Goal: Information Seeking & Learning: Learn about a topic

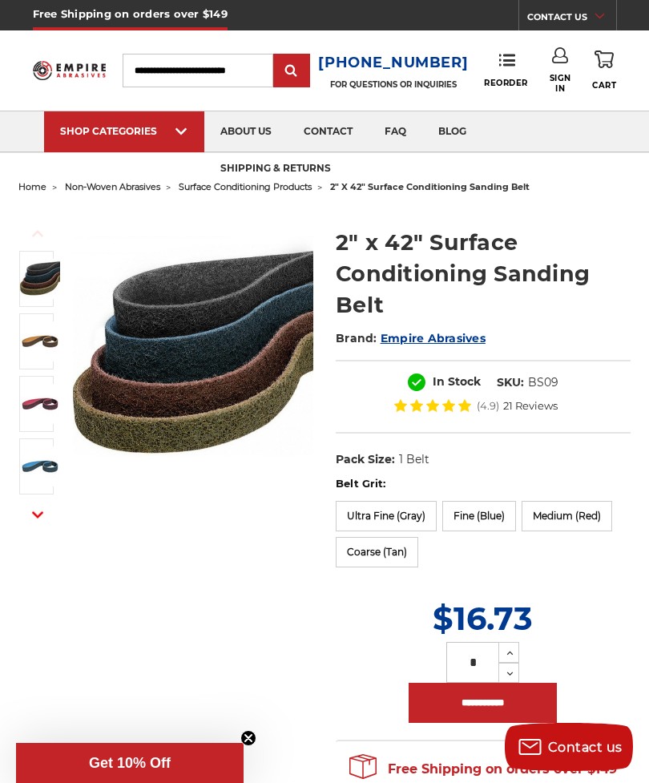
click at [590, 511] on label "Medium (Red)" at bounding box center [567, 516] width 91 height 30
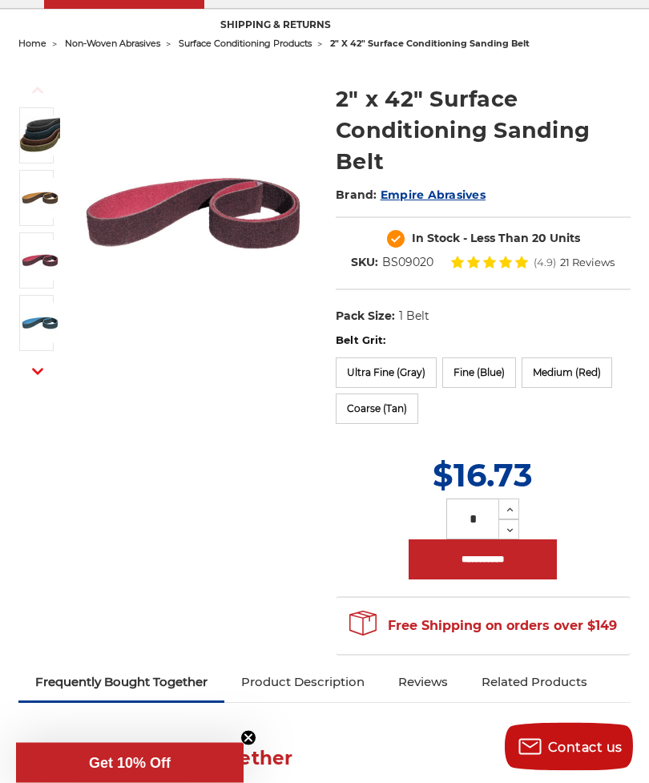
scroll to position [143, 0]
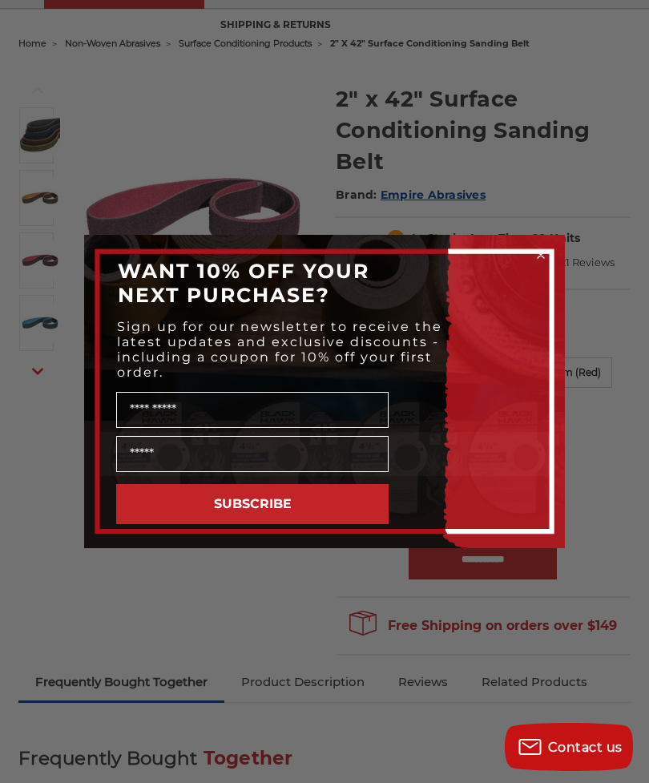
click at [546, 263] on circle "Close dialog" at bounding box center [541, 255] width 15 height 15
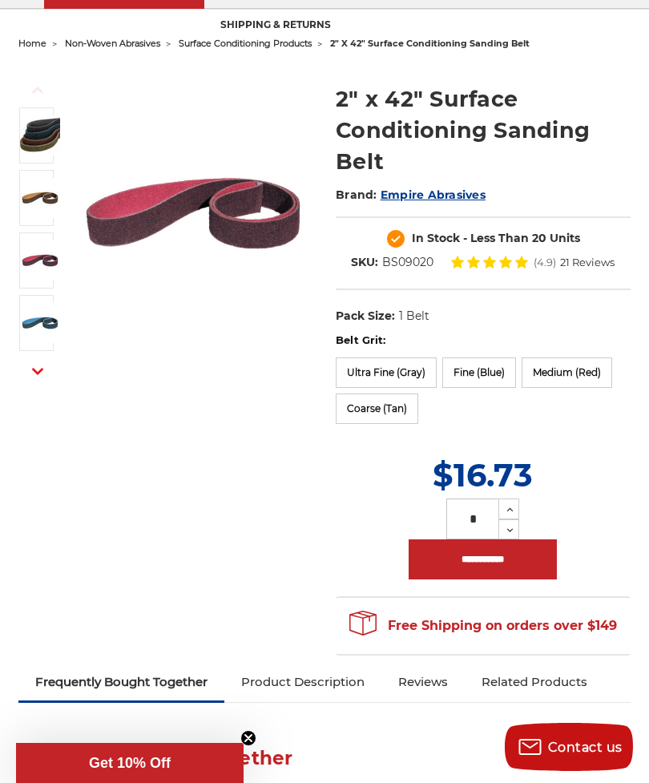
click at [388, 372] on label "Ultra Fine (Gray)" at bounding box center [386, 372] width 101 height 30
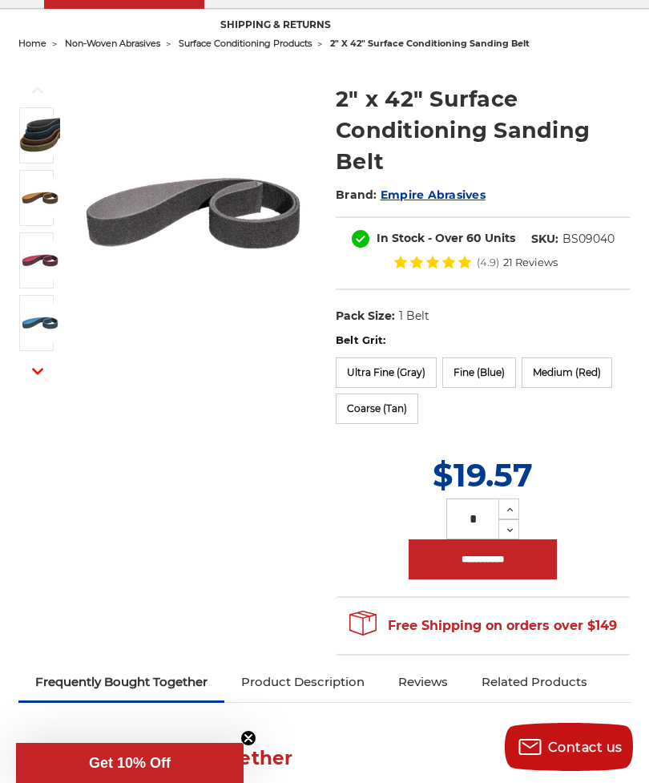
click at [495, 371] on label "Fine (Blue)" at bounding box center [479, 372] width 74 height 30
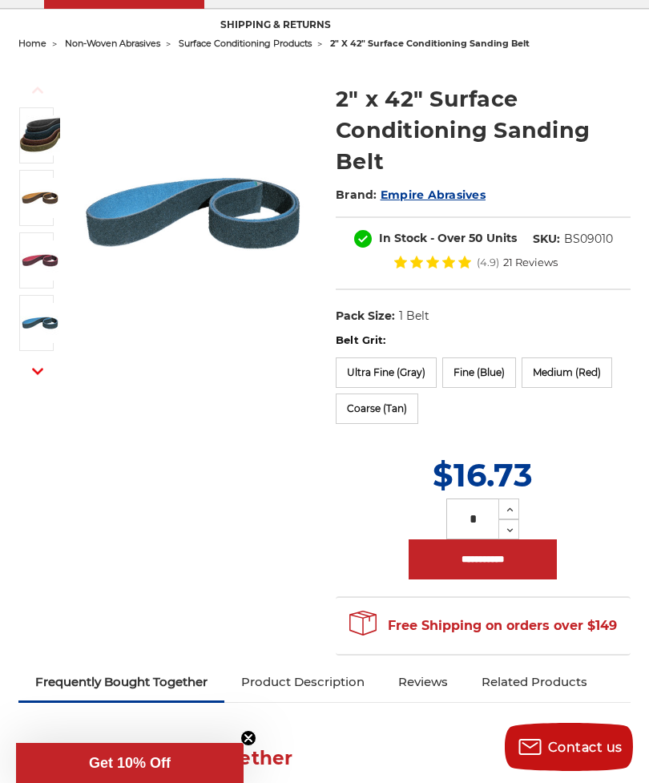
click at [391, 414] on label "Coarse (Tan)" at bounding box center [377, 409] width 83 height 30
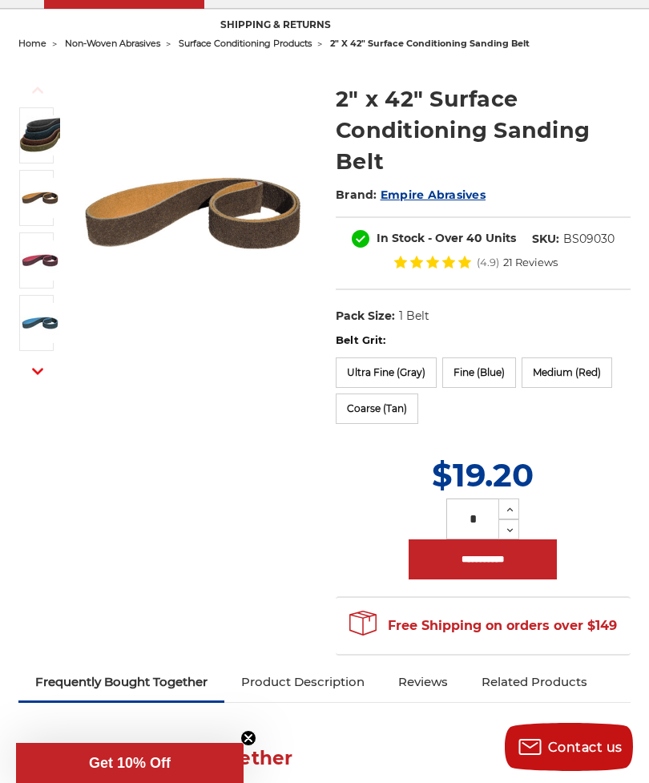
click at [587, 365] on label "Medium (Red)" at bounding box center [567, 372] width 91 height 30
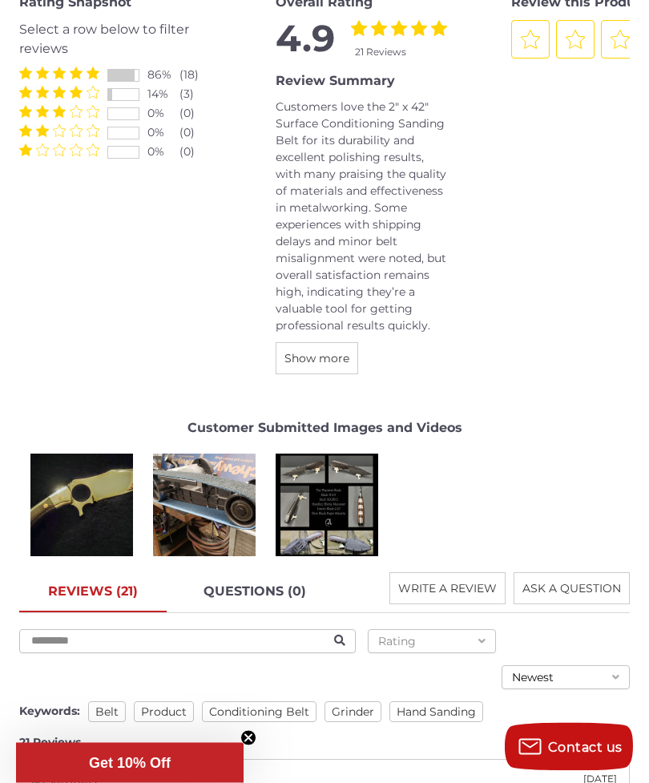
scroll to position [2268, 0]
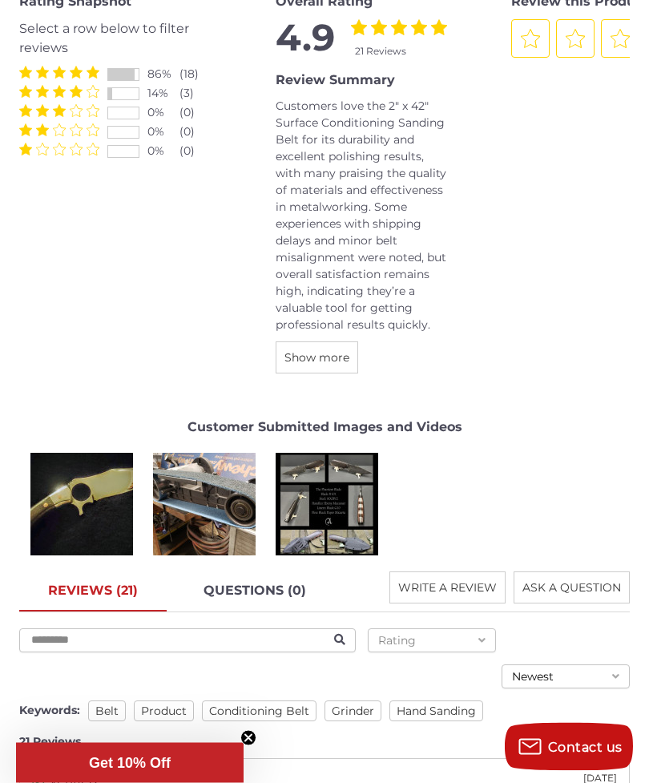
click at [81, 497] on div "Denis C." at bounding box center [82, 504] width 113 height 113
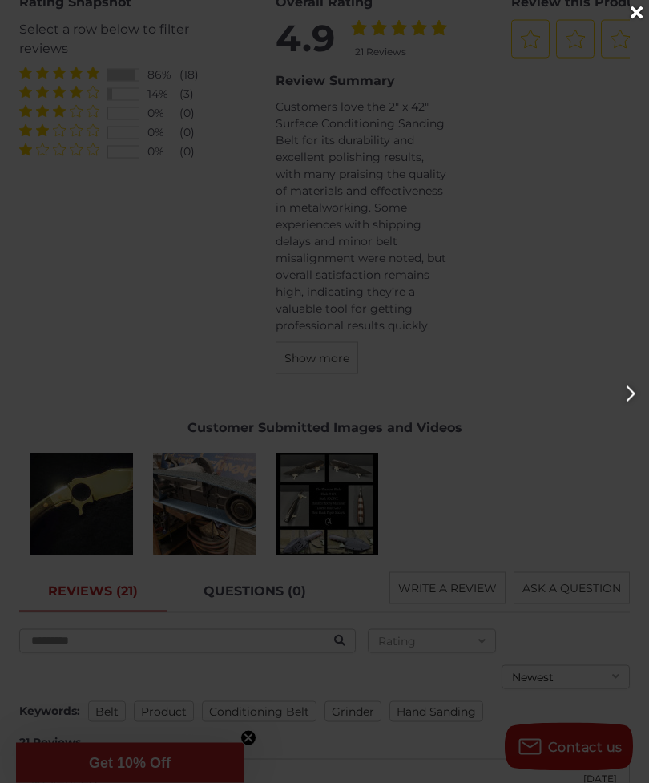
scroll to position [2269, 0]
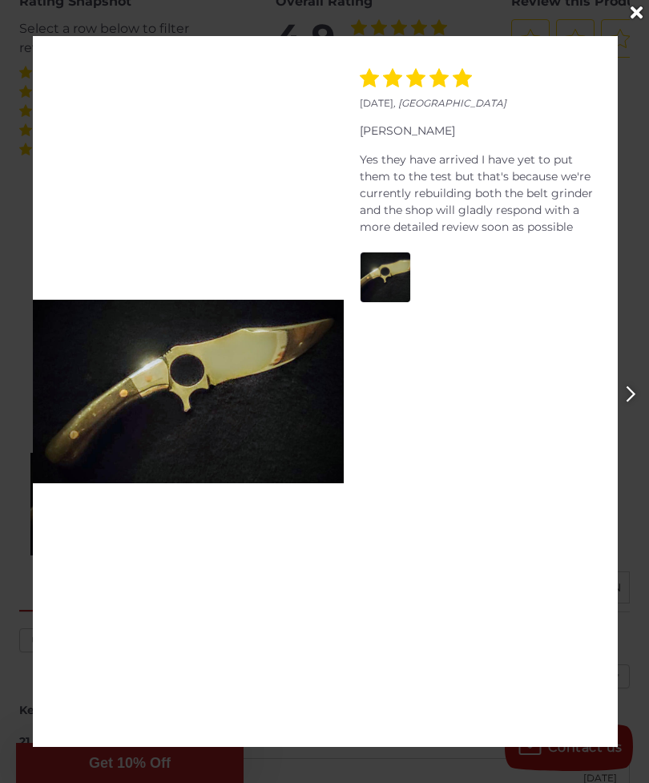
click at [644, 522] on div "July 11, 2021 , United States Denis C. Yes they have arrived I have yet to put …" at bounding box center [324, 391] width 649 height 711
click at [644, 14] on div "Close" at bounding box center [637, 13] width 26 height 26
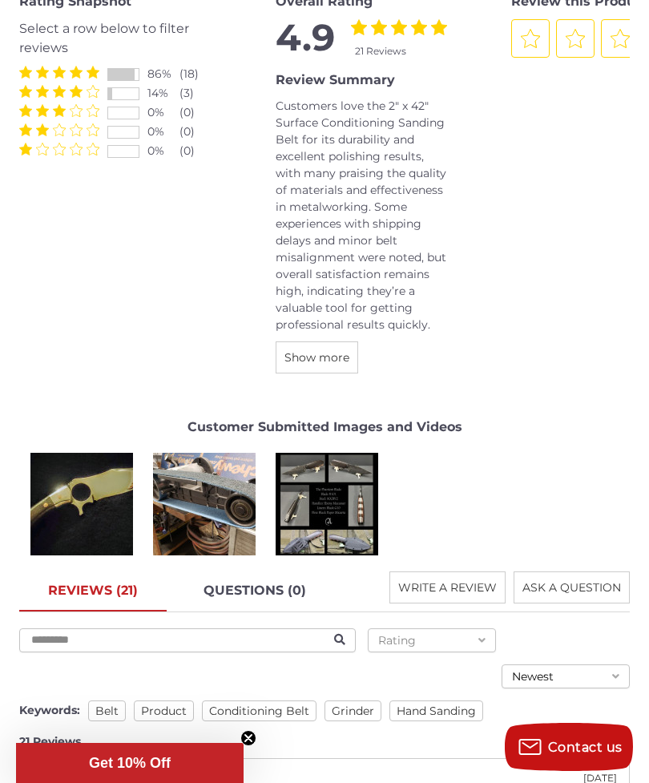
click at [331, 486] on div "Alan P." at bounding box center [326, 503] width 113 height 113
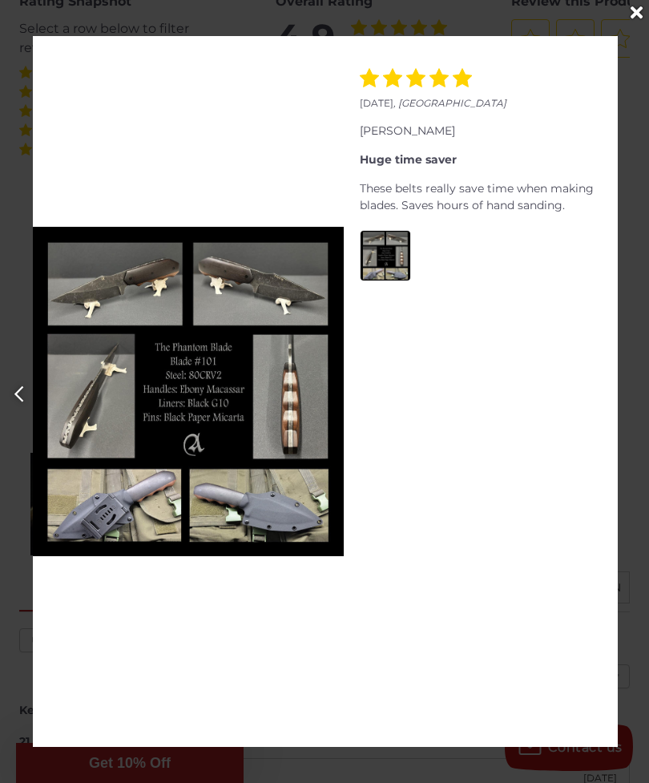
click at [644, 455] on div "July 11, 2021 , United States Denis C. Yes they have arrived I have yet to put …" at bounding box center [324, 391] width 649 height 711
click at [106, 507] on img at bounding box center [188, 391] width 311 height 329
click at [634, 6] on icon "Close" at bounding box center [637, 13] width 12 height 18
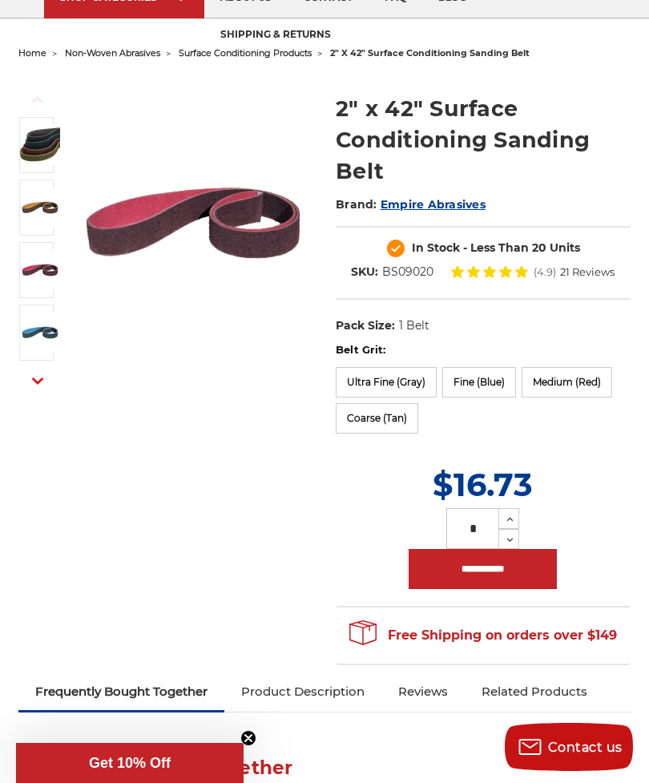
scroll to position [0, 0]
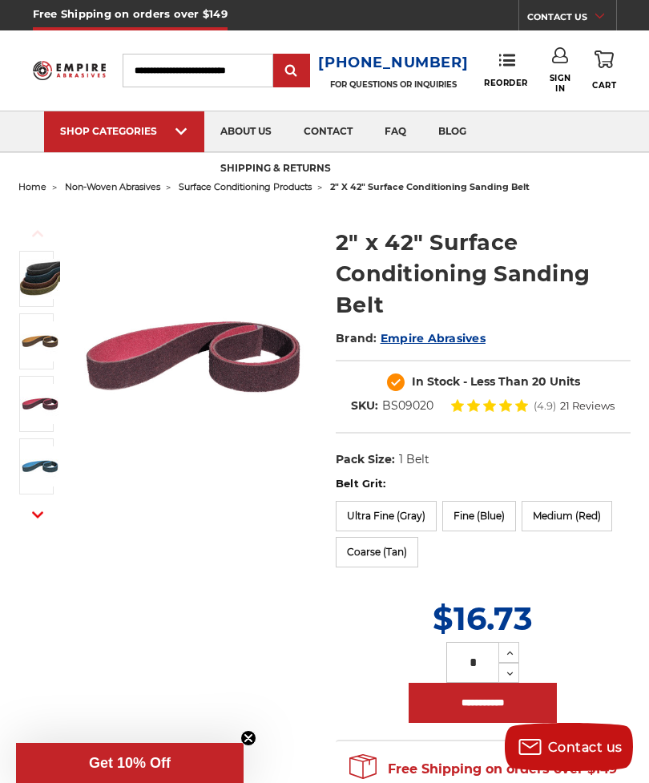
click at [531, 151] on link "Non-Woven Abrasives Drums" at bounding box center [531, 151] width 82 height 0
